Goal: Transaction & Acquisition: Purchase product/service

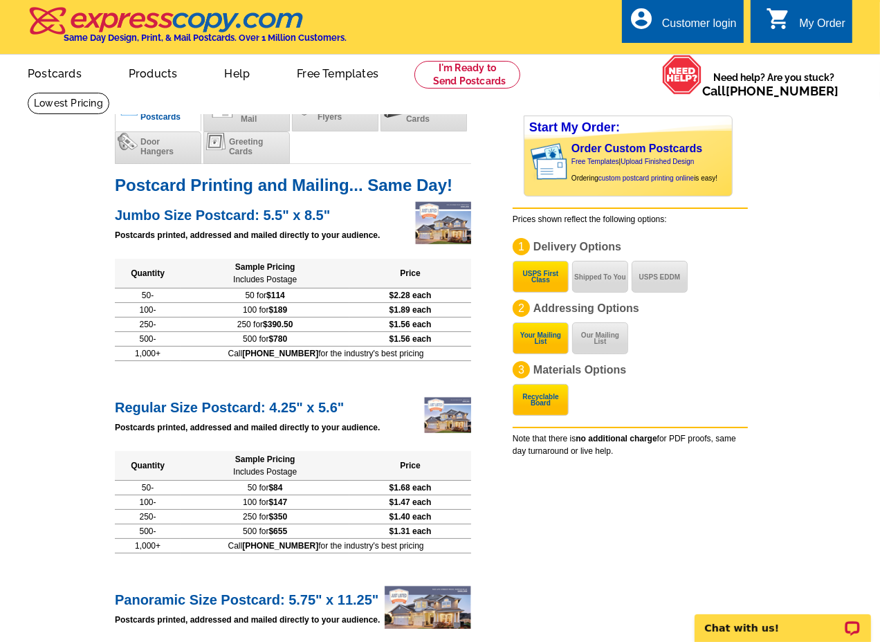
click at [547, 98] on h3 "Price Calculator" at bounding box center [548, 98] width 74 height 12
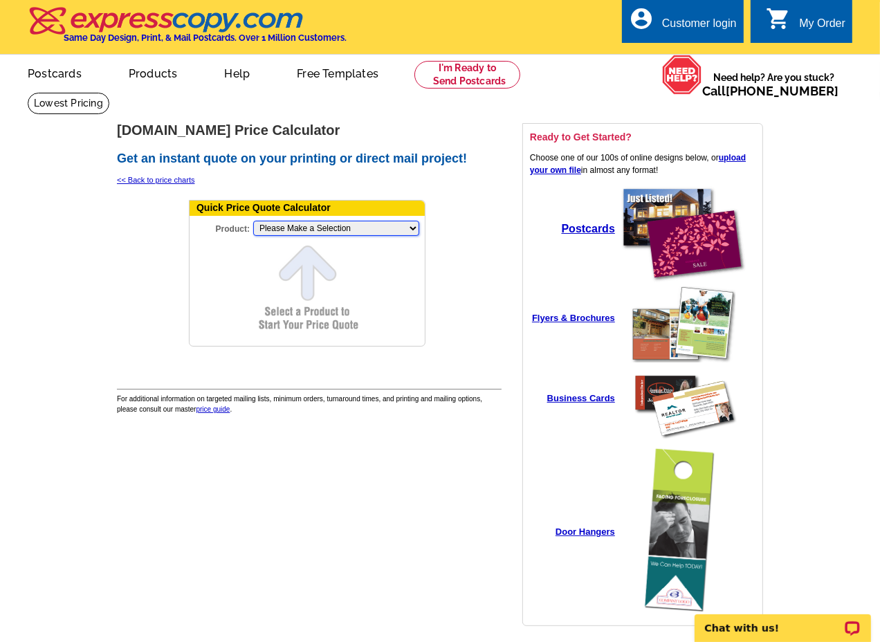
click at [292, 223] on select "Please Make a Selection Jumbo Postcard (5.5" x 8.5") Regular Postcard (4.25" x …" at bounding box center [336, 228] width 166 height 15
select select "2"
click at [253, 221] on select "Please Make a Selection Jumbo Postcard (5.5" x 8.5") Regular Postcard (4.25" x …" at bounding box center [336, 228] width 166 height 15
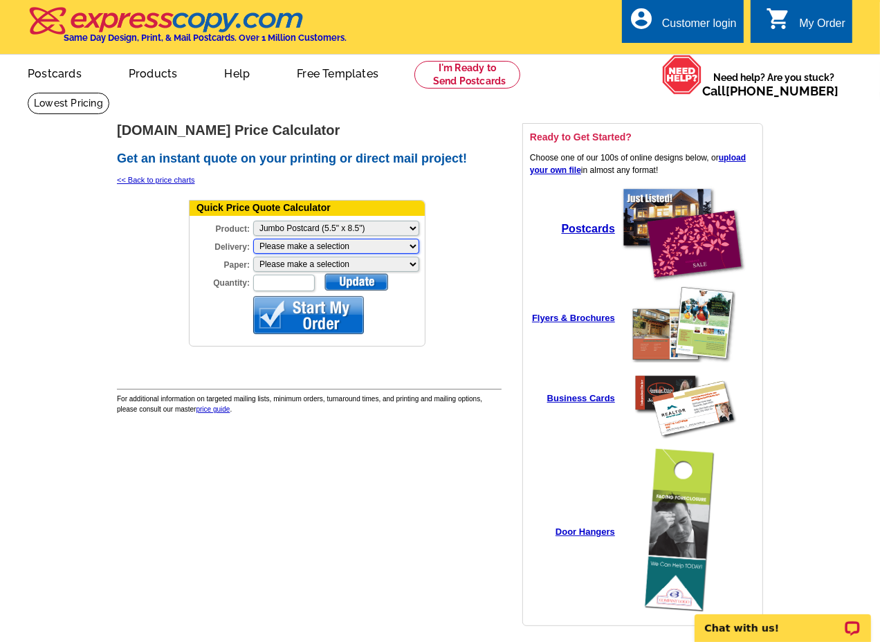
click at [307, 240] on select "Please make a selection Print + Address+USPS First Class Print-Only+Shipped To …" at bounding box center [336, 246] width 166 height 15
click at [303, 260] on select "Please make a selection Recyclable Board Magnetic Stock" at bounding box center [336, 264] width 166 height 15
select select "3"
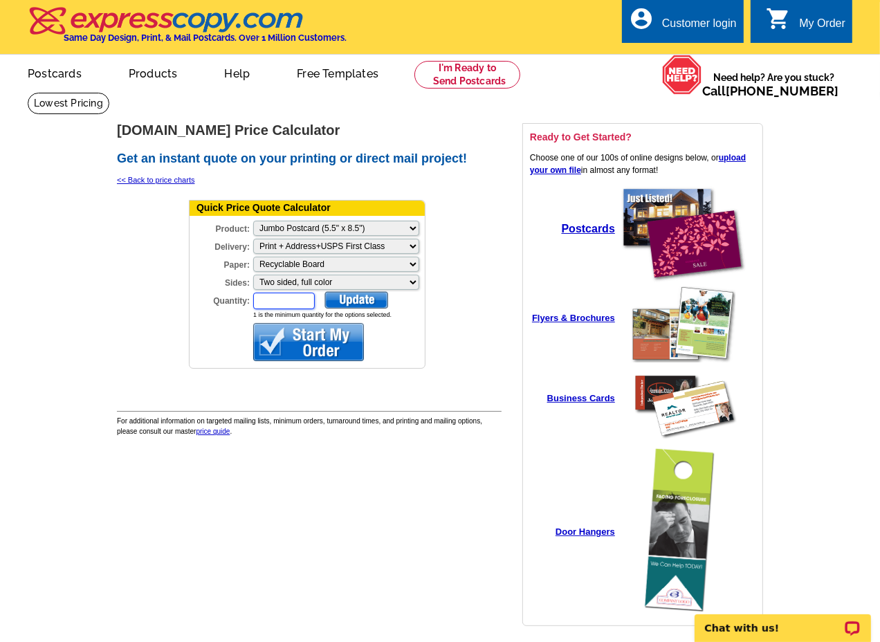
click at [277, 293] on input "Quantity:" at bounding box center [284, 301] width 62 height 17
type input "450"
click at [374, 291] on div at bounding box center [357, 299] width 64 height 17
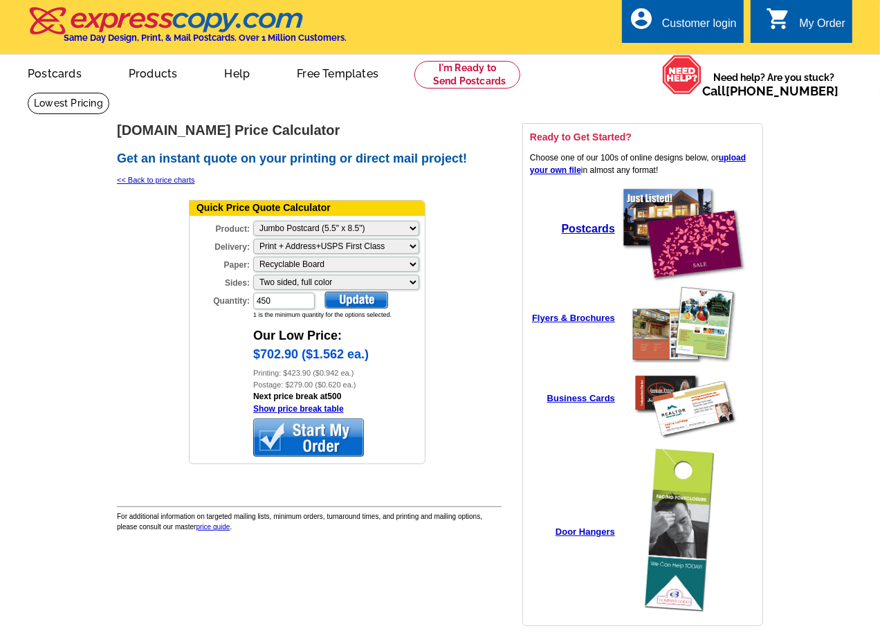
click at [468, 332] on td at bounding box center [462, 336] width 69 height 281
click at [474, 282] on td at bounding box center [462, 336] width 69 height 281
click at [488, 280] on td at bounding box center [462, 336] width 69 height 281
click at [465, 267] on td at bounding box center [462, 336] width 69 height 281
click at [451, 360] on td at bounding box center [462, 336] width 69 height 281
